Goal: Entertainment & Leisure: Consume media (video, audio)

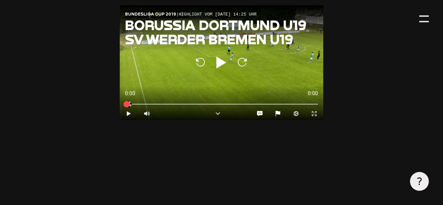
type input "0.8"
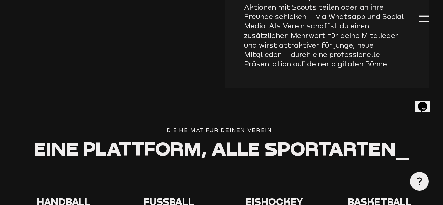
scroll to position [1221, 0]
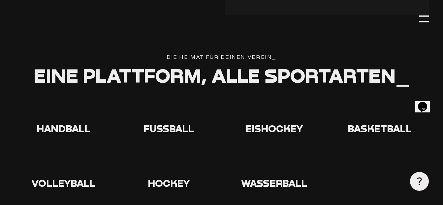
click at [169, 114] on icon at bounding box center [168, 109] width 21 height 21
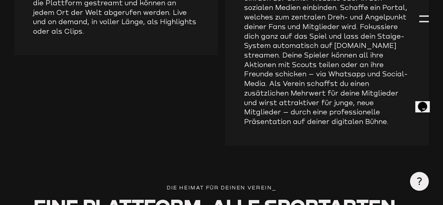
scroll to position [1089, 0]
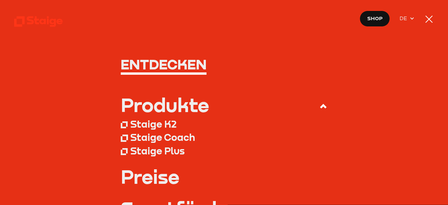
type input "0.8"
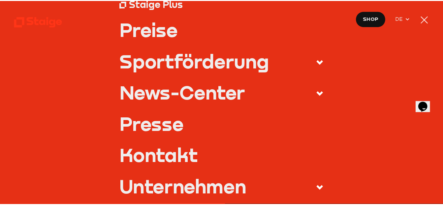
scroll to position [143, 0]
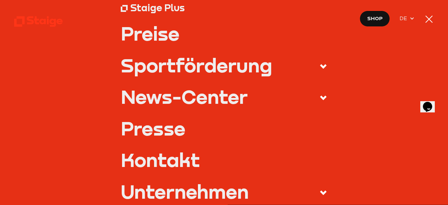
click at [428, 18] on div at bounding box center [429, 19] width 7 height 7
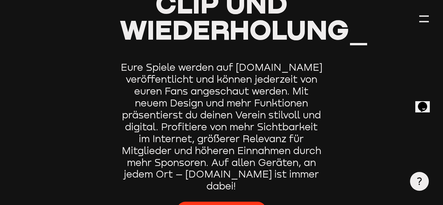
scroll to position [429, 0]
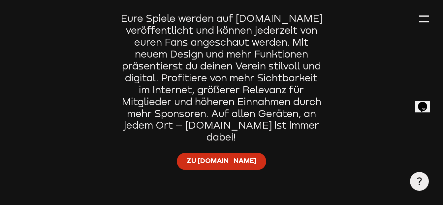
click at [218, 161] on span "Zu [DOMAIN_NAME]" at bounding box center [222, 161] width 70 height 10
